Goal: Task Accomplishment & Management: Use online tool/utility

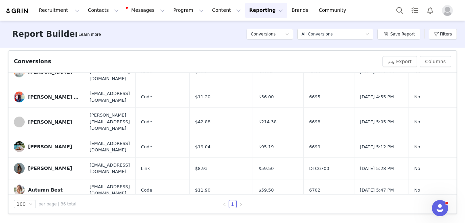
scroll to position [547, 0]
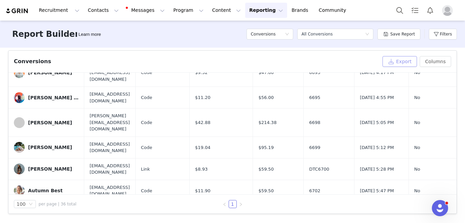
click at [393, 61] on button "Export" at bounding box center [400, 61] width 35 height 11
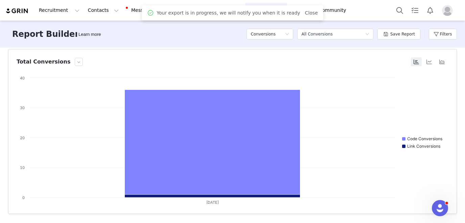
scroll to position [0, 0]
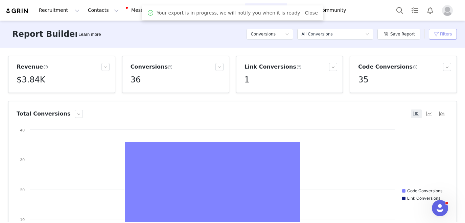
click at [447, 36] on button "Filters" at bounding box center [443, 34] width 28 height 11
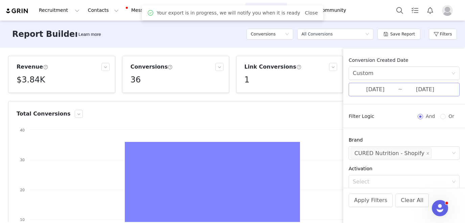
click at [382, 87] on input "[DATE]" at bounding box center [375, 89] width 45 height 9
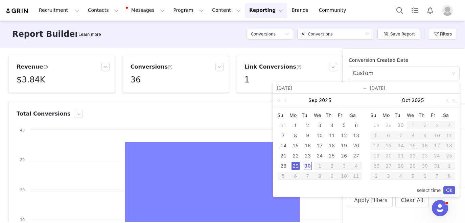
click at [309, 166] on div "30" at bounding box center [308, 166] width 8 height 8
type input "[DATE]"
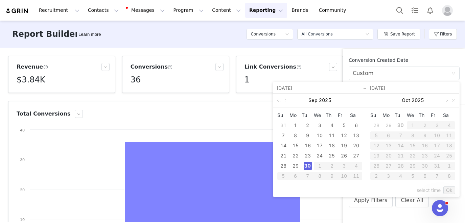
type input "[DATE]"
click at [449, 192] on link "Ok" at bounding box center [450, 190] width 12 height 8
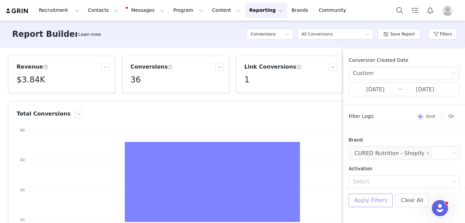
click at [381, 202] on button "Apply Filters" at bounding box center [371, 201] width 44 height 14
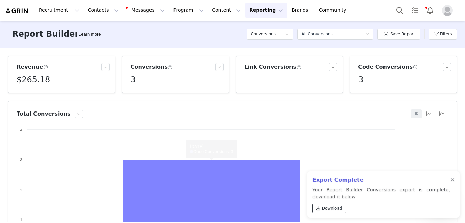
click at [322, 208] on link "Download" at bounding box center [330, 208] width 34 height 9
click at [452, 178] on div at bounding box center [453, 180] width 4 height 5
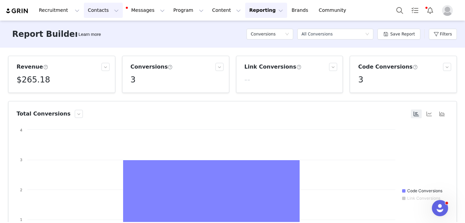
click at [95, 12] on button "Contacts Contacts" at bounding box center [103, 10] width 39 height 15
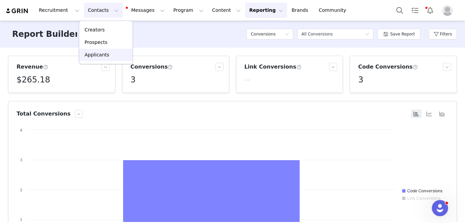
click at [95, 52] on p "Applicants" at bounding box center [97, 54] width 25 height 7
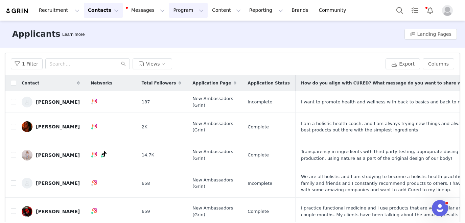
click at [180, 13] on button "Program Program" at bounding box center [188, 10] width 39 height 15
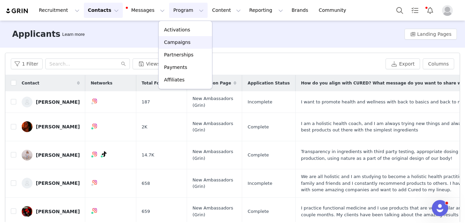
click at [177, 40] on p "Campaigns" at bounding box center [177, 42] width 26 height 7
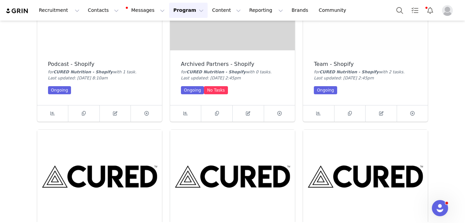
scroll to position [169, 0]
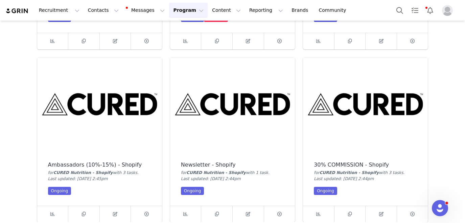
click at [374, 93] on img at bounding box center [365, 105] width 125 height 94
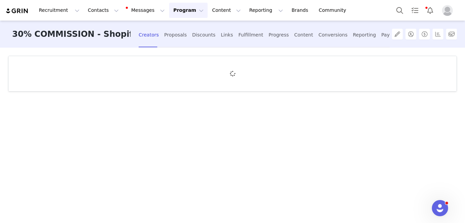
click at [174, 37] on div "Creators Proposals Discounts Links Fulfillment Progress Content Conversions Rep…" at bounding box center [272, 35] width 266 height 18
click at [166, 37] on div "Proposals" at bounding box center [175, 35] width 23 height 18
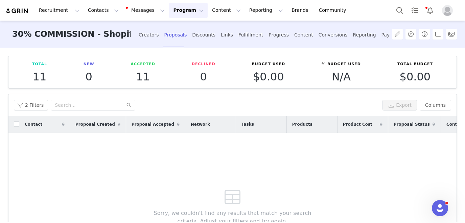
click at [178, 12] on button "Program Program" at bounding box center [188, 10] width 39 height 15
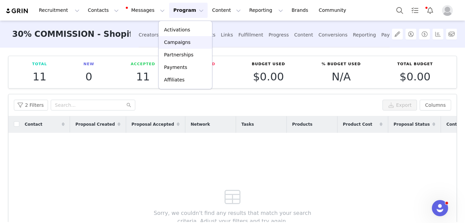
click at [176, 41] on p "Campaigns" at bounding box center [177, 42] width 26 height 7
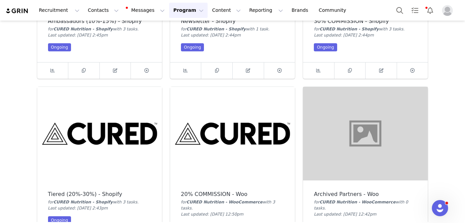
scroll to position [344, 0]
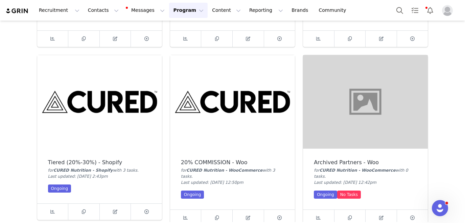
click at [134, 120] on img at bounding box center [99, 102] width 125 height 94
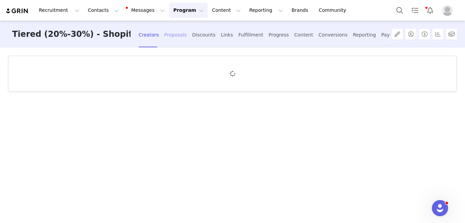
click at [164, 37] on div "Proposals" at bounding box center [175, 35] width 23 height 18
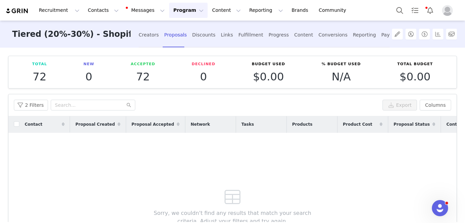
click at [178, 11] on button "Program Program" at bounding box center [188, 10] width 39 height 15
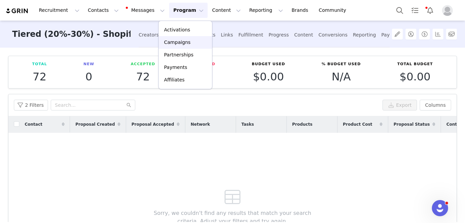
click at [177, 42] on p "Campaigns" at bounding box center [177, 42] width 26 height 7
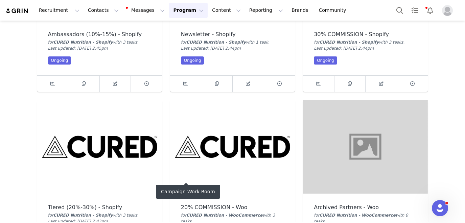
scroll to position [315, 0]
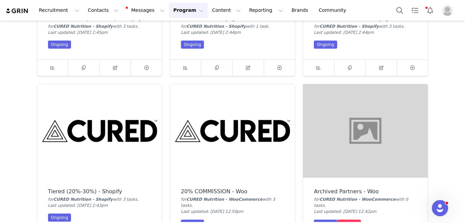
click at [242, 139] on img at bounding box center [232, 131] width 125 height 94
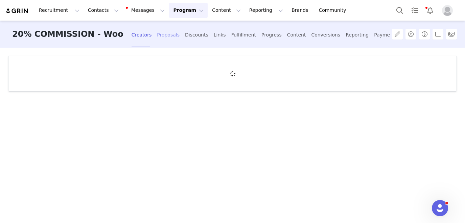
click at [157, 41] on div "Proposals" at bounding box center [168, 35] width 23 height 18
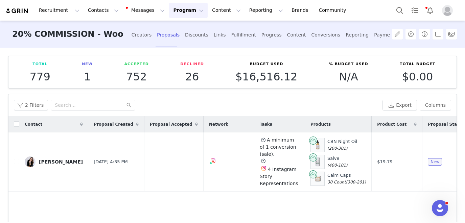
click at [181, 11] on button "Program Program" at bounding box center [188, 10] width 39 height 15
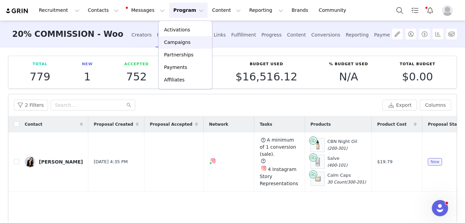
click at [185, 47] on link "Campaigns" at bounding box center [185, 42] width 53 height 13
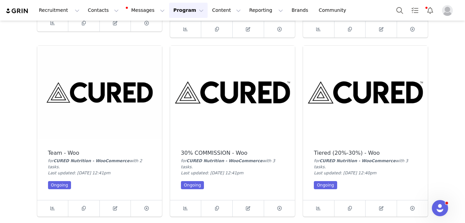
scroll to position [533, 0]
click at [241, 95] on img at bounding box center [232, 92] width 125 height 94
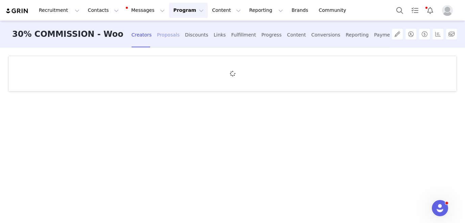
click at [157, 32] on div "Proposals" at bounding box center [168, 35] width 23 height 18
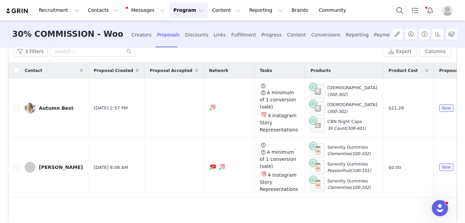
scroll to position [53, 0]
click at [18, 72] on input "checkbox" at bounding box center [16, 70] width 5 height 5
checkbox input "true"
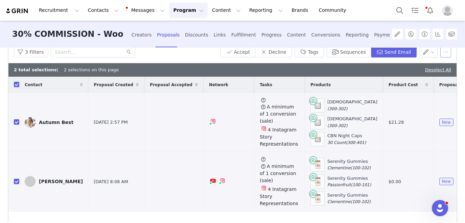
click at [448, 53] on button "button" at bounding box center [446, 52] width 11 height 11
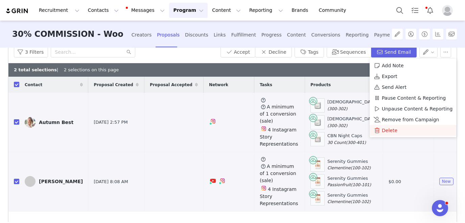
click at [391, 133] on span "Delete" at bounding box center [390, 130] width 16 height 7
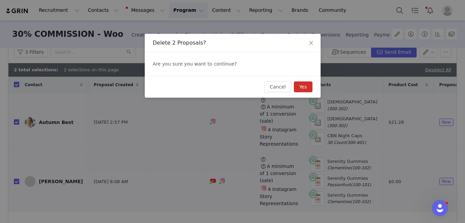
click at [307, 84] on button "Yes" at bounding box center [303, 87] width 19 height 11
checkbox input "false"
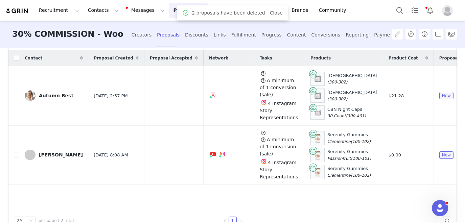
scroll to position [40, 0]
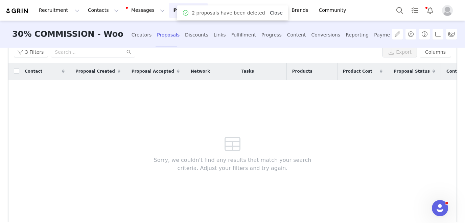
click at [273, 13] on link "Close" at bounding box center [276, 12] width 13 height 5
click at [180, 9] on button "Program Program" at bounding box center [188, 10] width 39 height 15
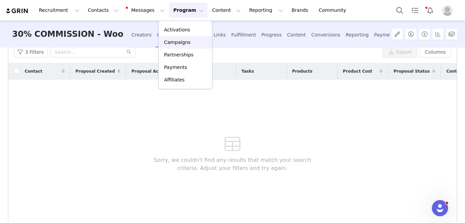
click at [178, 40] on p "Campaigns" at bounding box center [177, 42] width 26 height 7
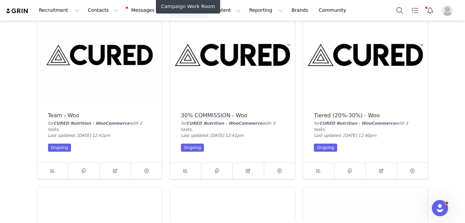
scroll to position [571, 0]
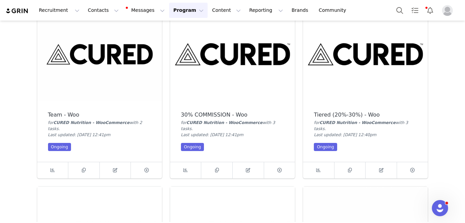
click at [359, 62] on img at bounding box center [365, 54] width 125 height 94
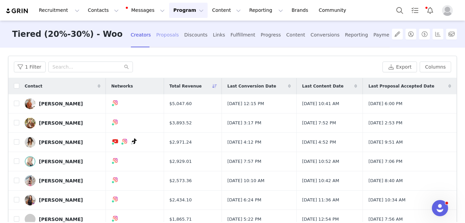
click at [156, 36] on div "Proposals" at bounding box center [167, 35] width 23 height 18
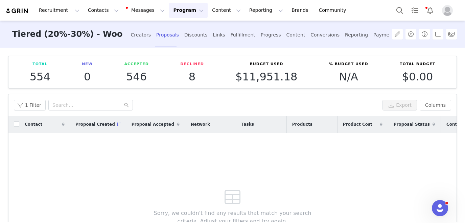
click at [184, 8] on button "Program Program" at bounding box center [188, 10] width 39 height 15
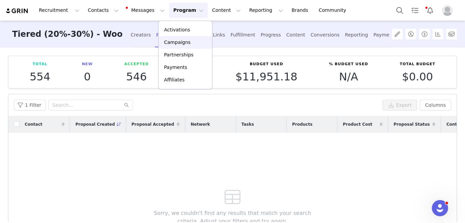
click at [177, 42] on p "Campaigns" at bounding box center [177, 42] width 26 height 7
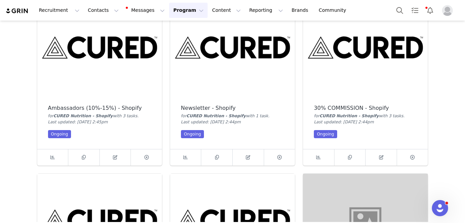
scroll to position [208, 0]
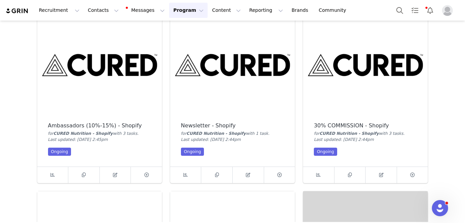
click at [347, 57] on img at bounding box center [365, 65] width 125 height 94
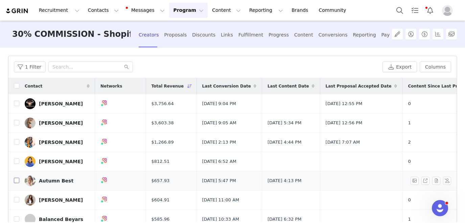
click at [17, 183] on input "checkbox" at bounding box center [16, 180] width 5 height 5
checkbox input "true"
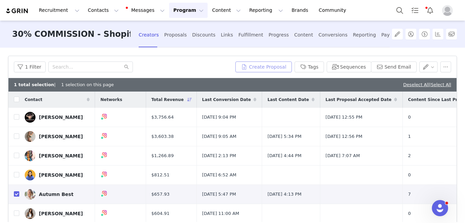
click at [262, 66] on button "Create Proposal" at bounding box center [264, 67] width 56 height 11
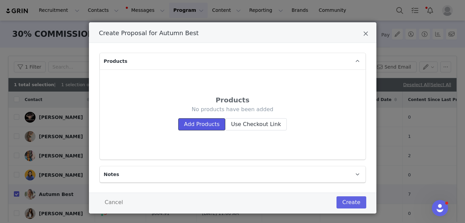
click at [213, 122] on button "Add Products" at bounding box center [201, 124] width 47 height 12
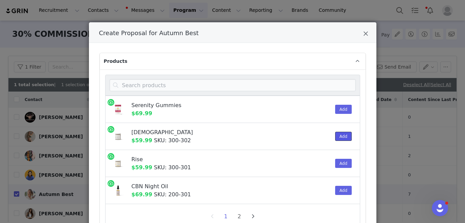
click at [341, 134] on button "Add" at bounding box center [343, 136] width 17 height 9
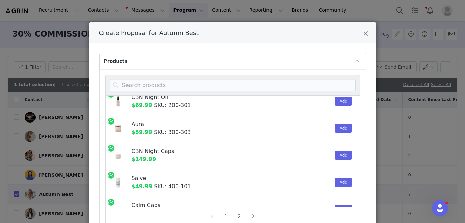
scroll to position [90, 0]
click at [345, 154] on button "Add" at bounding box center [343, 155] width 17 height 9
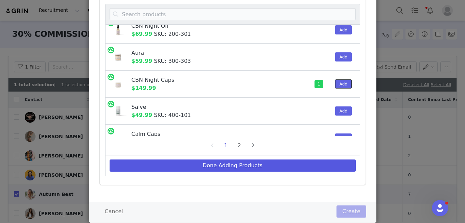
scroll to position [81, 0]
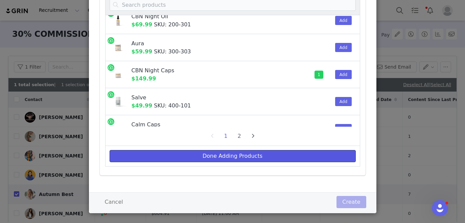
click at [337, 157] on button "Done Adding Products" at bounding box center [233, 156] width 246 height 12
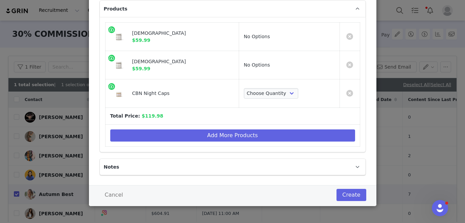
scroll to position [0, 0]
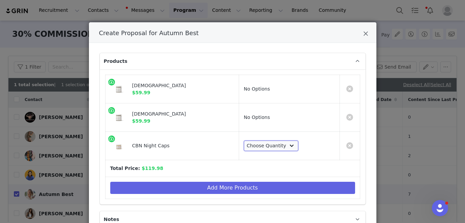
click at [270, 147] on select "Choose Quantity 30ct 60ct" at bounding box center [271, 146] width 55 height 11
select select "28330587"
click at [244, 141] on select "Choose Quantity 30ct 60ct" at bounding box center [271, 146] width 55 height 11
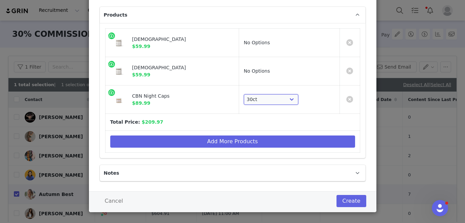
scroll to position [52, 0]
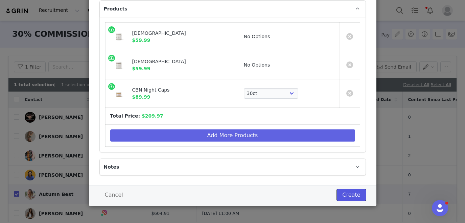
click at [348, 193] on button "Create" at bounding box center [351, 195] width 29 height 12
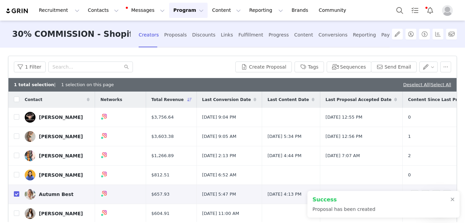
click at [16, 197] on input "checkbox" at bounding box center [16, 194] width 5 height 5
checkbox input "false"
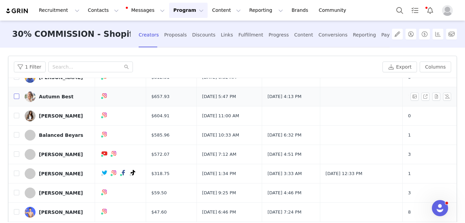
scroll to position [89, 0]
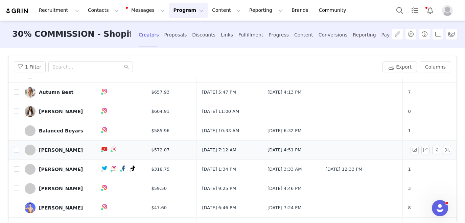
click at [17, 153] on input "checkbox" at bounding box center [16, 149] width 5 height 5
checkbox input "true"
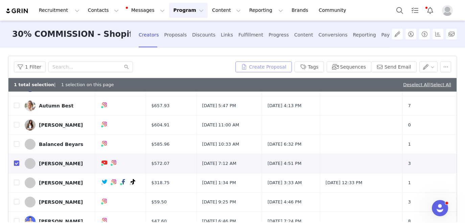
click at [268, 66] on button "Create Proposal" at bounding box center [264, 67] width 56 height 11
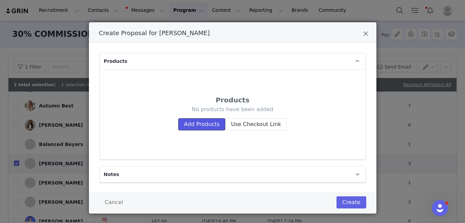
click at [210, 126] on button "Add Products" at bounding box center [201, 124] width 47 height 12
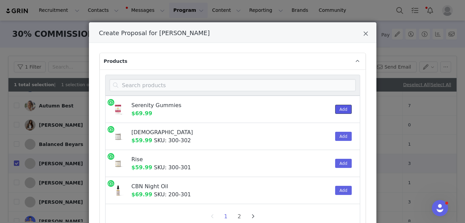
click at [347, 108] on button "Add" at bounding box center [343, 109] width 17 height 9
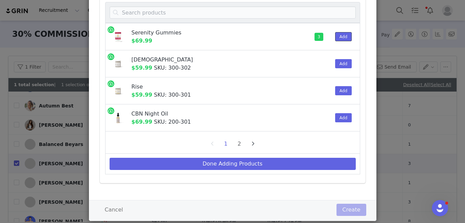
scroll to position [79, 0]
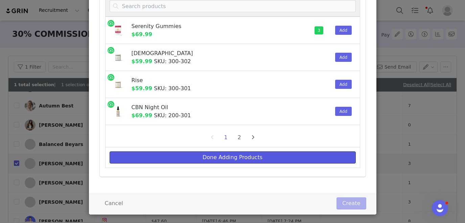
click at [336, 155] on button "Done Adding Products" at bounding box center [233, 158] width 246 height 12
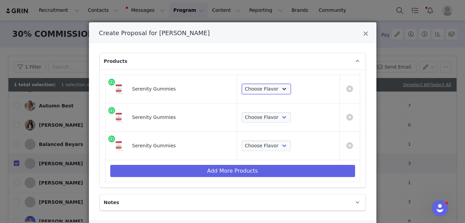
click at [273, 88] on select "Choose Flavor Clementine Raspberry Passionfruit" at bounding box center [266, 89] width 49 height 11
select select "28330591"
click at [242, 84] on select "Choose Flavor Clementine Raspberry Passionfruit" at bounding box center [266, 89] width 49 height 11
click at [270, 118] on select "Choose Flavor Clementine Raspberry Passionfruit" at bounding box center [266, 117] width 49 height 11
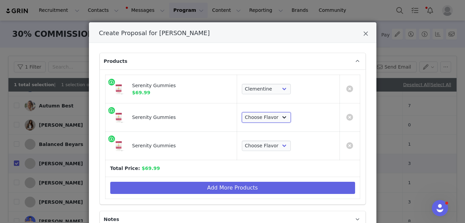
select select "28330591"
click at [242, 112] on select "Choose Flavor Clementine Raspberry Passionfruit" at bounding box center [266, 117] width 49 height 11
click at [269, 148] on select "Choose Flavor Clementine Raspberry Passionfruit" at bounding box center [266, 146] width 49 height 11
select select "28330592"
click at [242, 141] on select "Choose Flavor Clementine Raspberry Passionfruit" at bounding box center [266, 146] width 49 height 11
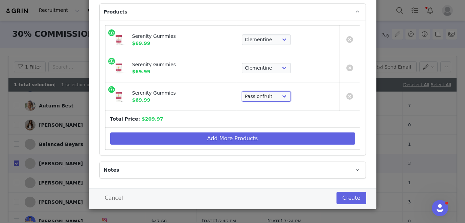
scroll to position [52, 0]
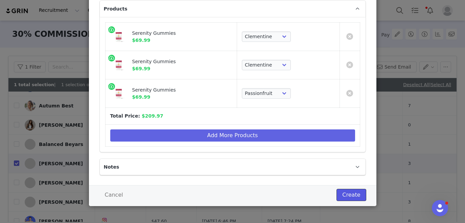
click at [352, 192] on button "Create" at bounding box center [351, 195] width 29 height 12
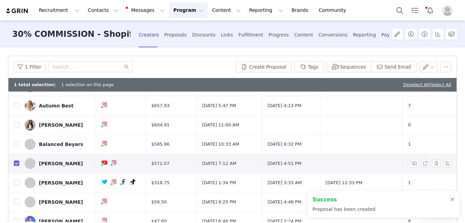
click at [18, 166] on input "checkbox" at bounding box center [16, 163] width 5 height 5
checkbox input "false"
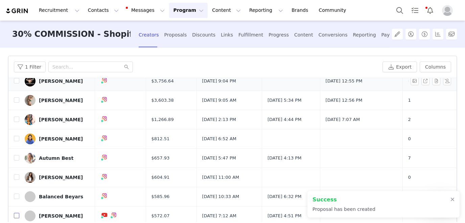
scroll to position [0, 0]
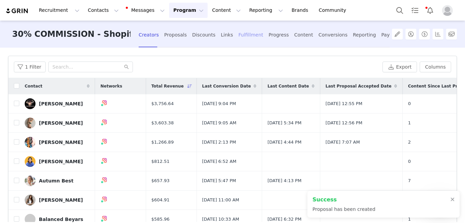
click at [239, 33] on div "Fulfillment" at bounding box center [251, 35] width 25 height 18
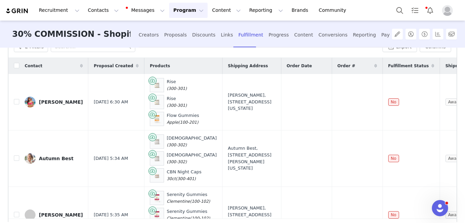
scroll to position [61, 0]
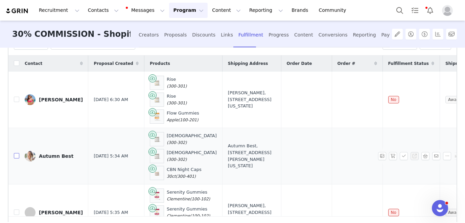
click at [17, 157] on input "checkbox" at bounding box center [16, 155] width 5 height 5
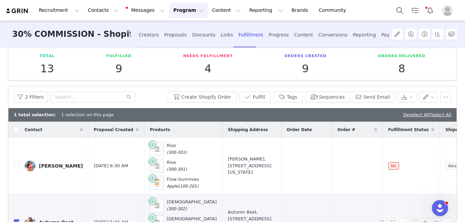
scroll to position [8, 0]
click at [208, 97] on button "Create Shopify Order" at bounding box center [202, 97] width 69 height 11
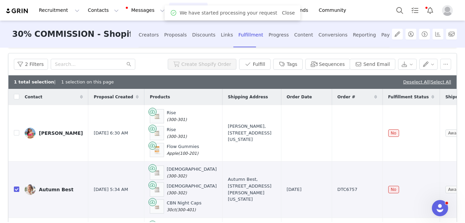
scroll to position [21, 0]
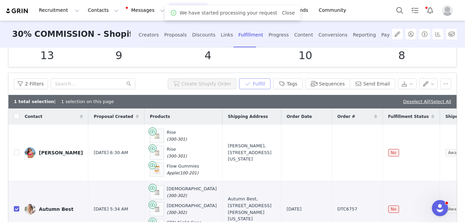
click at [256, 84] on button "Fulfill" at bounding box center [254, 84] width 31 height 11
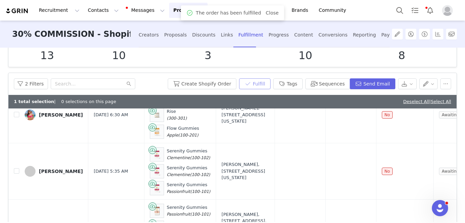
scroll to position [83, 0]
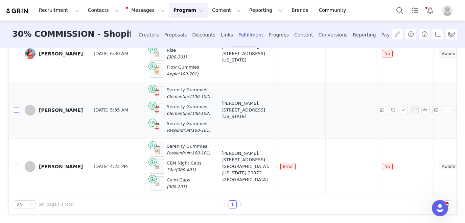
click at [15, 111] on input "checkbox" at bounding box center [16, 109] width 5 height 5
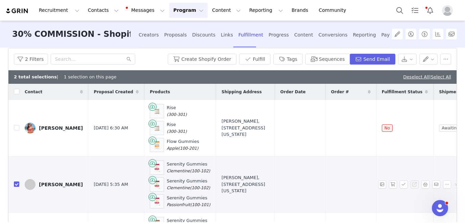
scroll to position [43, 0]
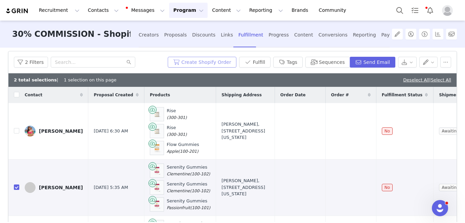
click at [213, 61] on button "Create Shopify Order" at bounding box center [202, 62] width 69 height 11
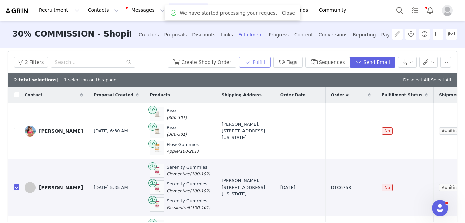
click at [257, 64] on button "Fulfill" at bounding box center [254, 62] width 31 height 11
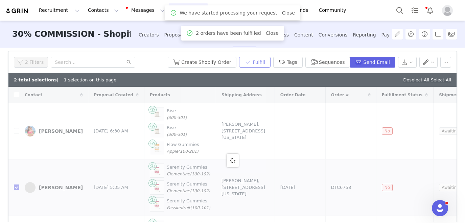
checkbox input "false"
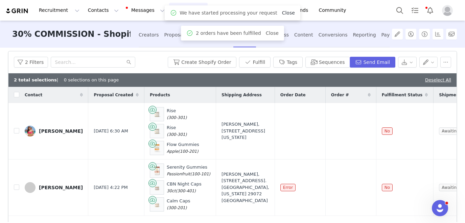
click at [285, 12] on link "Close" at bounding box center [288, 12] width 13 height 5
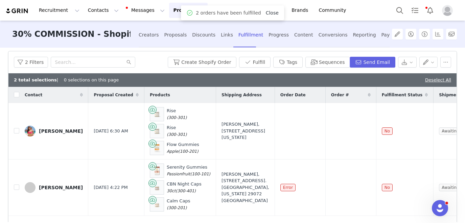
click at [267, 14] on link "Close" at bounding box center [272, 12] width 13 height 5
click at [245, 7] on button "Reporting Reporting" at bounding box center [266, 10] width 42 height 15
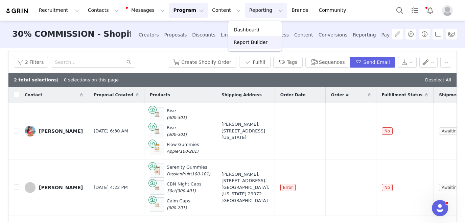
click at [248, 42] on p "Report Builder" at bounding box center [251, 42] width 34 height 7
